Goal: Task Accomplishment & Management: Use online tool/utility

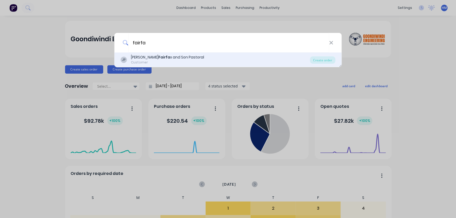
type input "fairfa"
click at [165, 63] on div "Customer" at bounding box center [167, 62] width 73 height 5
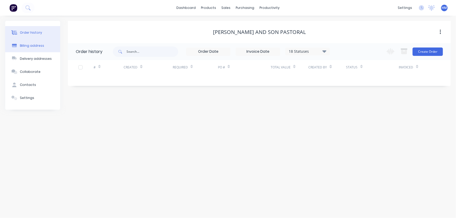
click at [47, 41] on button "Billing address" at bounding box center [32, 45] width 55 height 13
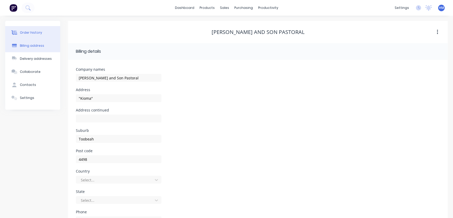
click at [35, 33] on div "Order history" at bounding box center [31, 32] width 22 height 5
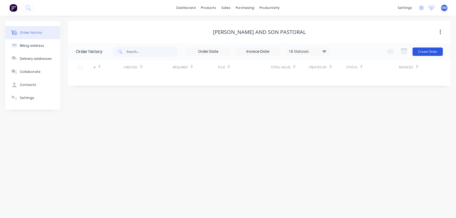
click at [430, 54] on button "Create Order" at bounding box center [428, 52] width 30 height 8
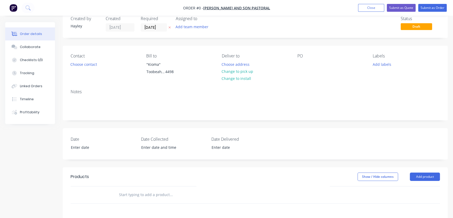
scroll to position [24, 0]
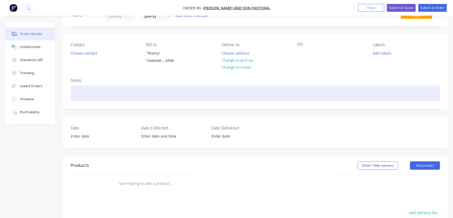
click at [89, 96] on div at bounding box center [255, 93] width 369 height 16
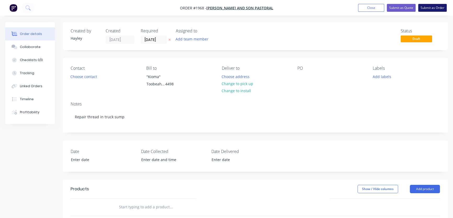
click at [431, 5] on button "Submit as Order" at bounding box center [432, 8] width 28 height 8
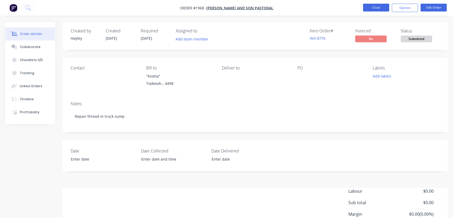
click at [382, 10] on button "Close" at bounding box center [376, 8] width 26 height 8
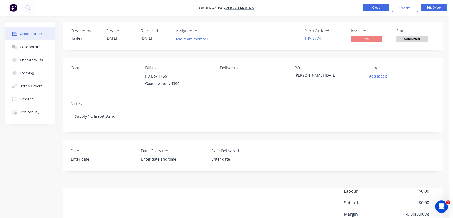
click at [371, 11] on button "Close" at bounding box center [376, 8] width 26 height 8
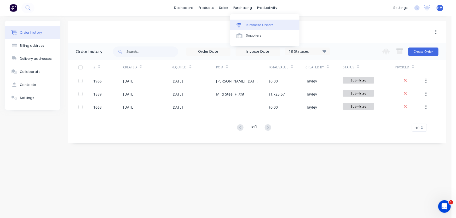
click at [256, 24] on div "Purchase Orders" at bounding box center [260, 25] width 28 height 5
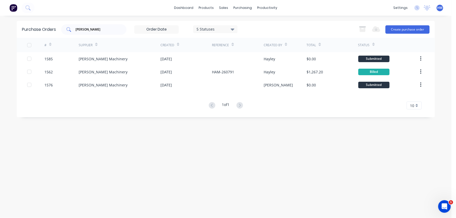
click at [89, 33] on div "[PERSON_NAME]" at bounding box center [93, 29] width 65 height 10
drag, startPoint x: 102, startPoint y: 31, endPoint x: 62, endPoint y: 31, distance: 40.0
click at [62, 31] on div "[PERSON_NAME]" at bounding box center [93, 29] width 65 height 10
